Goal: Understand process/instructions: Learn about a topic

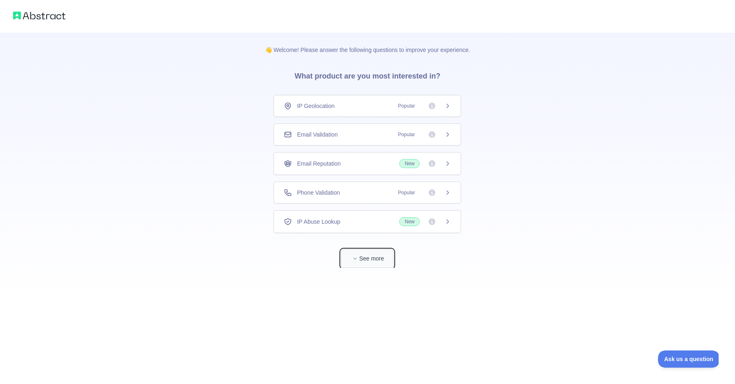
click at [364, 261] on button "See more" at bounding box center [367, 259] width 52 height 18
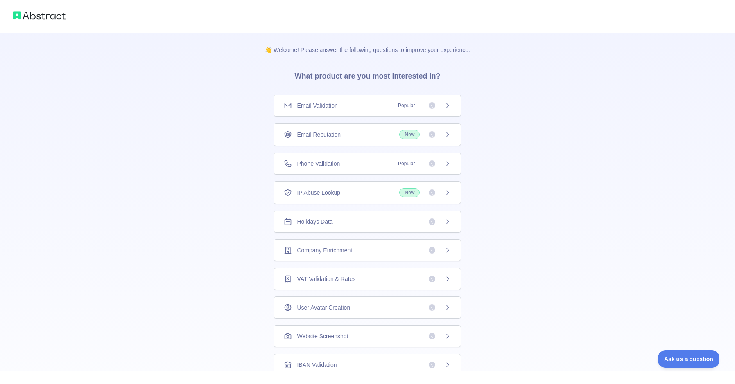
scroll to position [32, 0]
click at [364, 222] on div "Holidays Data" at bounding box center [367, 219] width 167 height 8
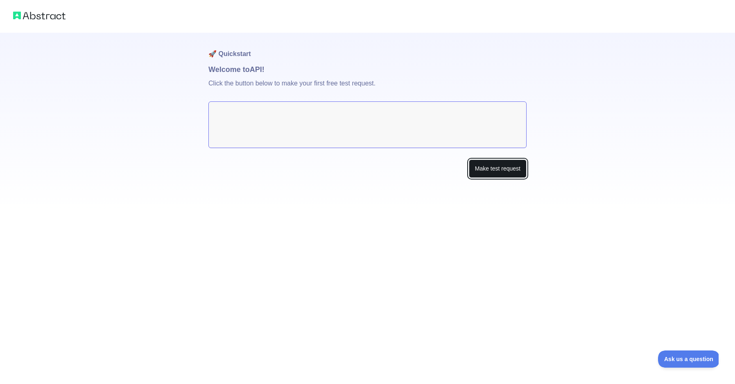
click at [493, 172] on button "Make test request" at bounding box center [498, 169] width 58 height 18
click at [302, 102] on textarea at bounding box center [367, 125] width 318 height 47
click at [286, 116] on textarea at bounding box center [367, 125] width 318 height 47
drag, startPoint x: 242, startPoint y: 83, endPoint x: 359, endPoint y: 84, distance: 117.1
click at [359, 84] on p "Click the button below to make your first free test request." at bounding box center [367, 88] width 318 height 26
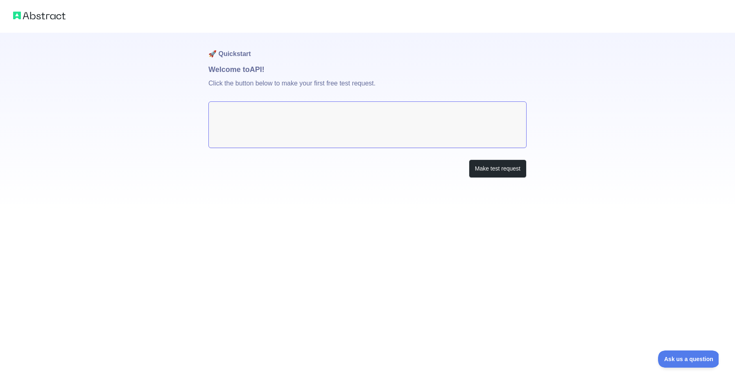
click at [397, 84] on p "Click the button below to make your first free test request." at bounding box center [367, 88] width 318 height 26
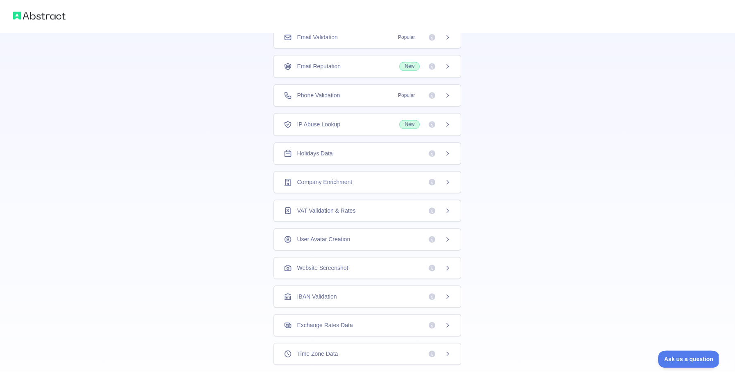
scroll to position [90, 0]
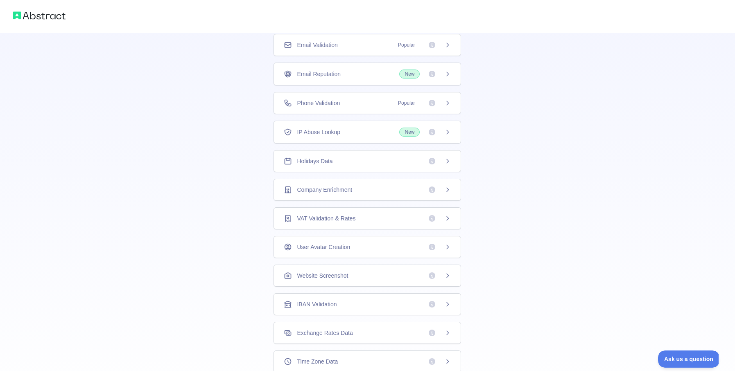
click at [447, 162] on icon at bounding box center [447, 161] width 7 height 7
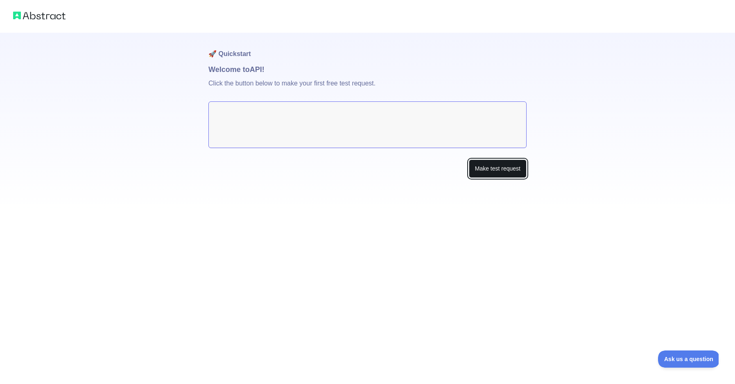
click at [492, 171] on button "Make test request" at bounding box center [498, 169] width 58 height 18
